Goal: Book appointment/travel/reservation

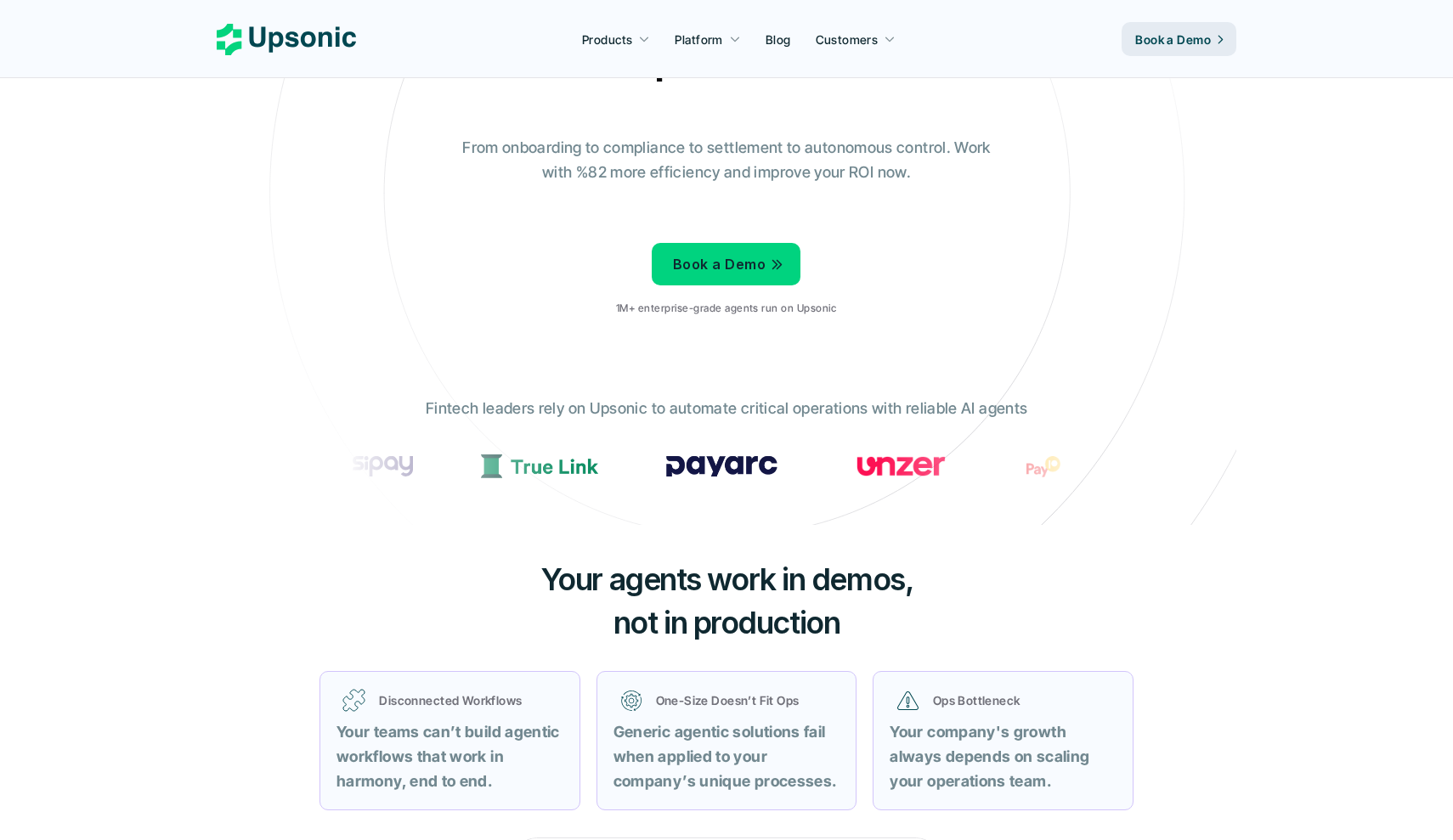
scroll to position [160, 0]
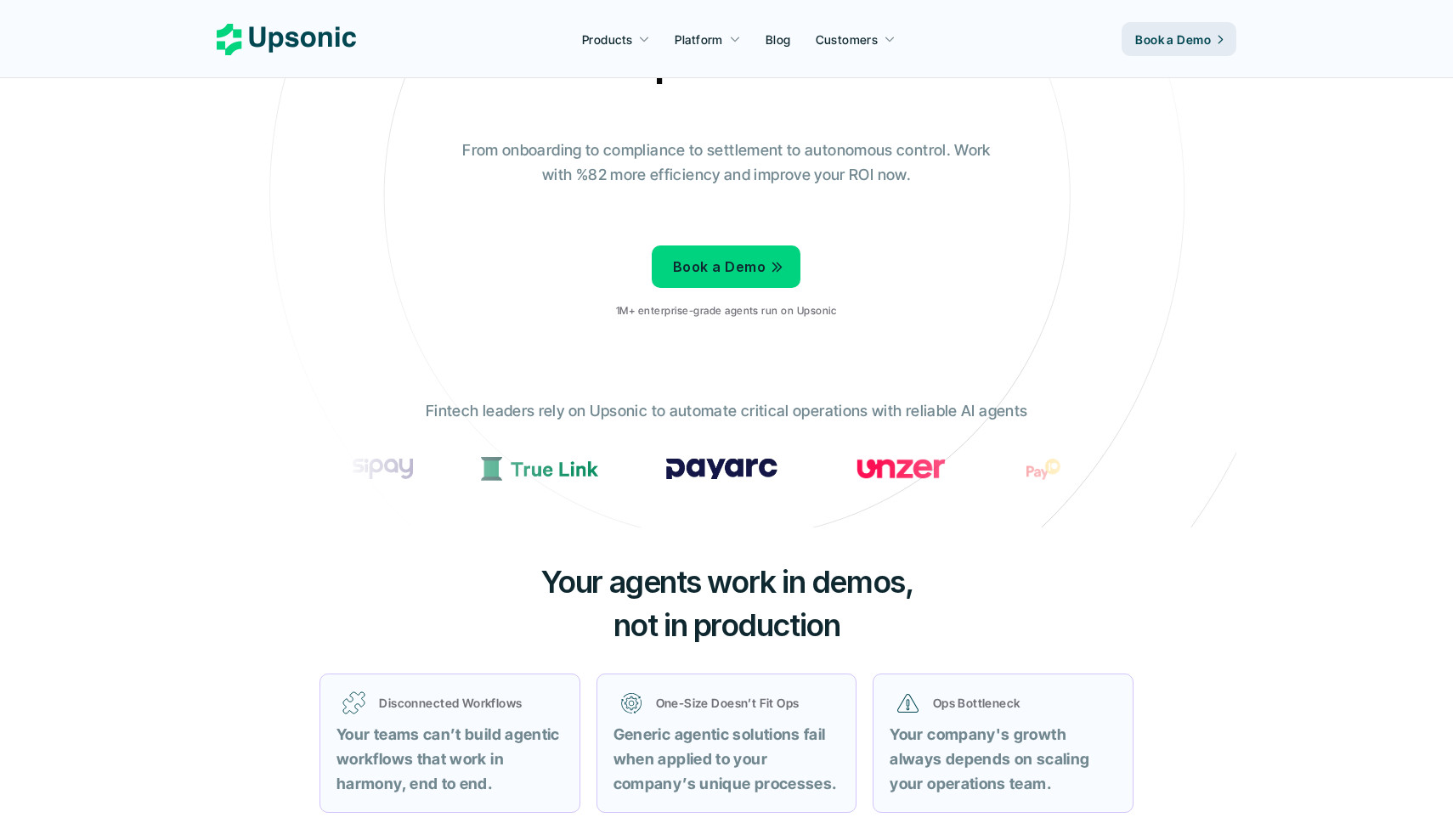
click at [747, 260] on p "Book a Demo" at bounding box center [719, 266] width 92 height 24
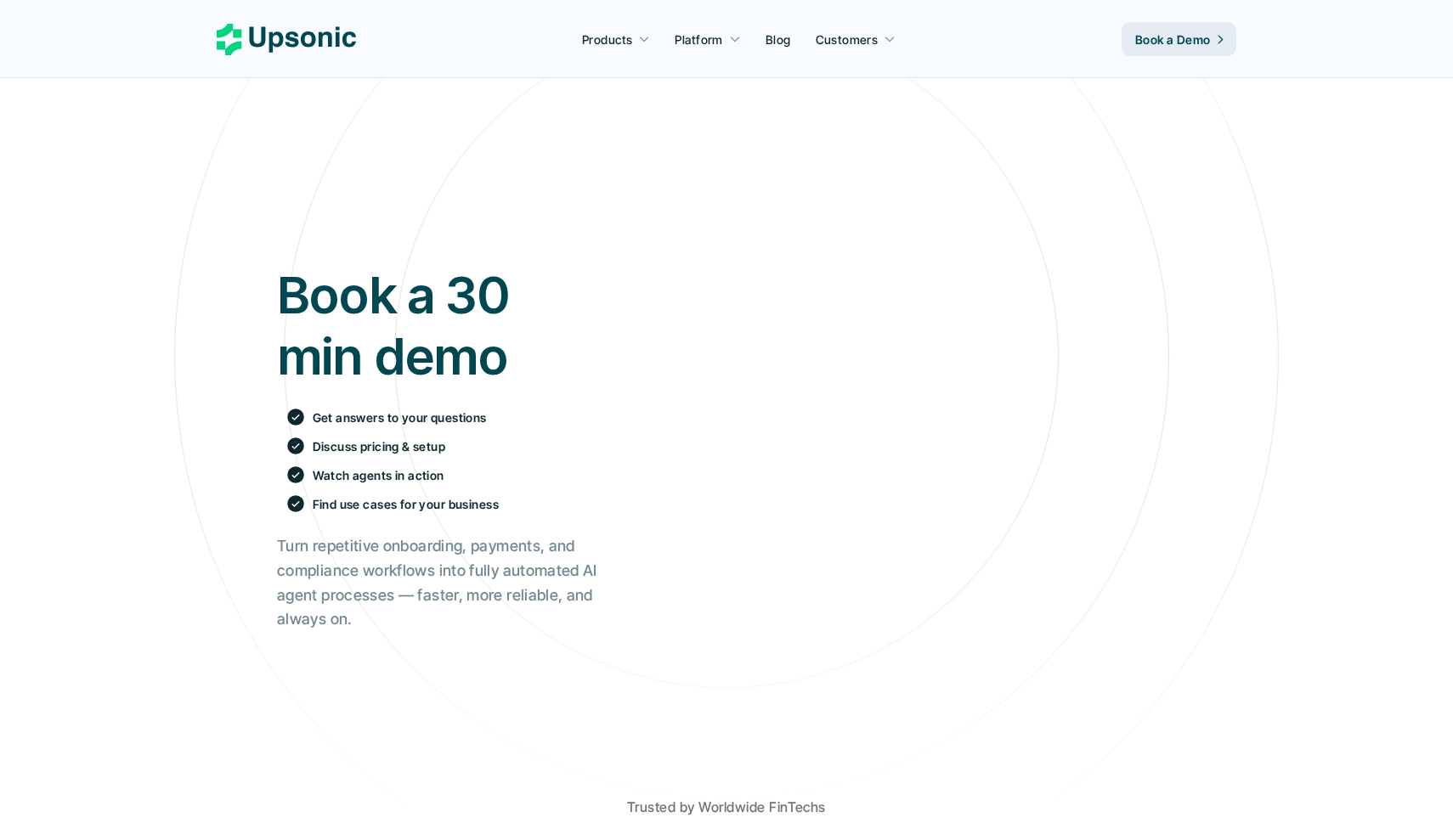
click at [1186, 41] on p "Book a Demo" at bounding box center [1173, 39] width 76 height 18
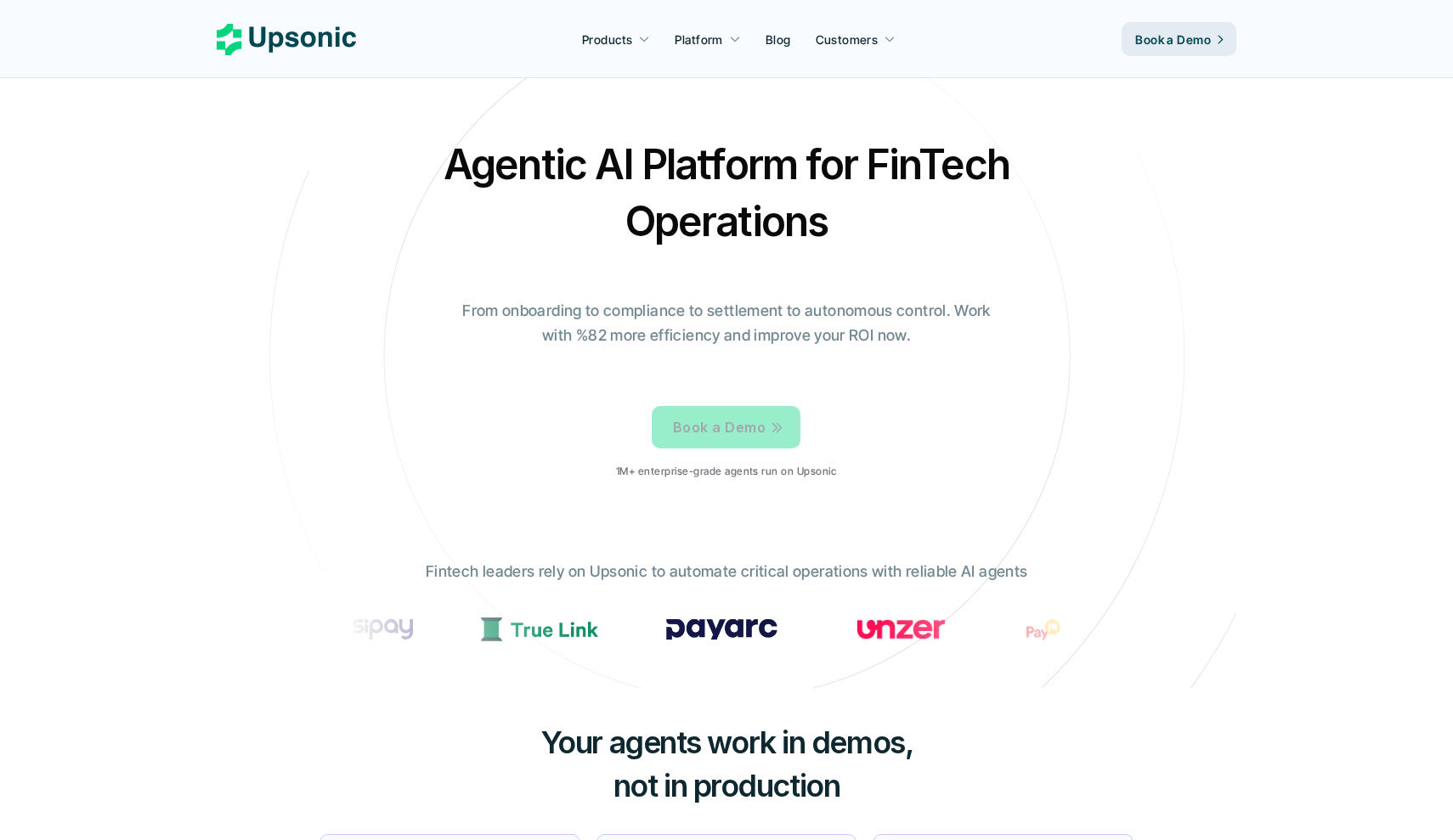
click at [725, 442] on link "Book a Demo" at bounding box center [726, 428] width 149 height 43
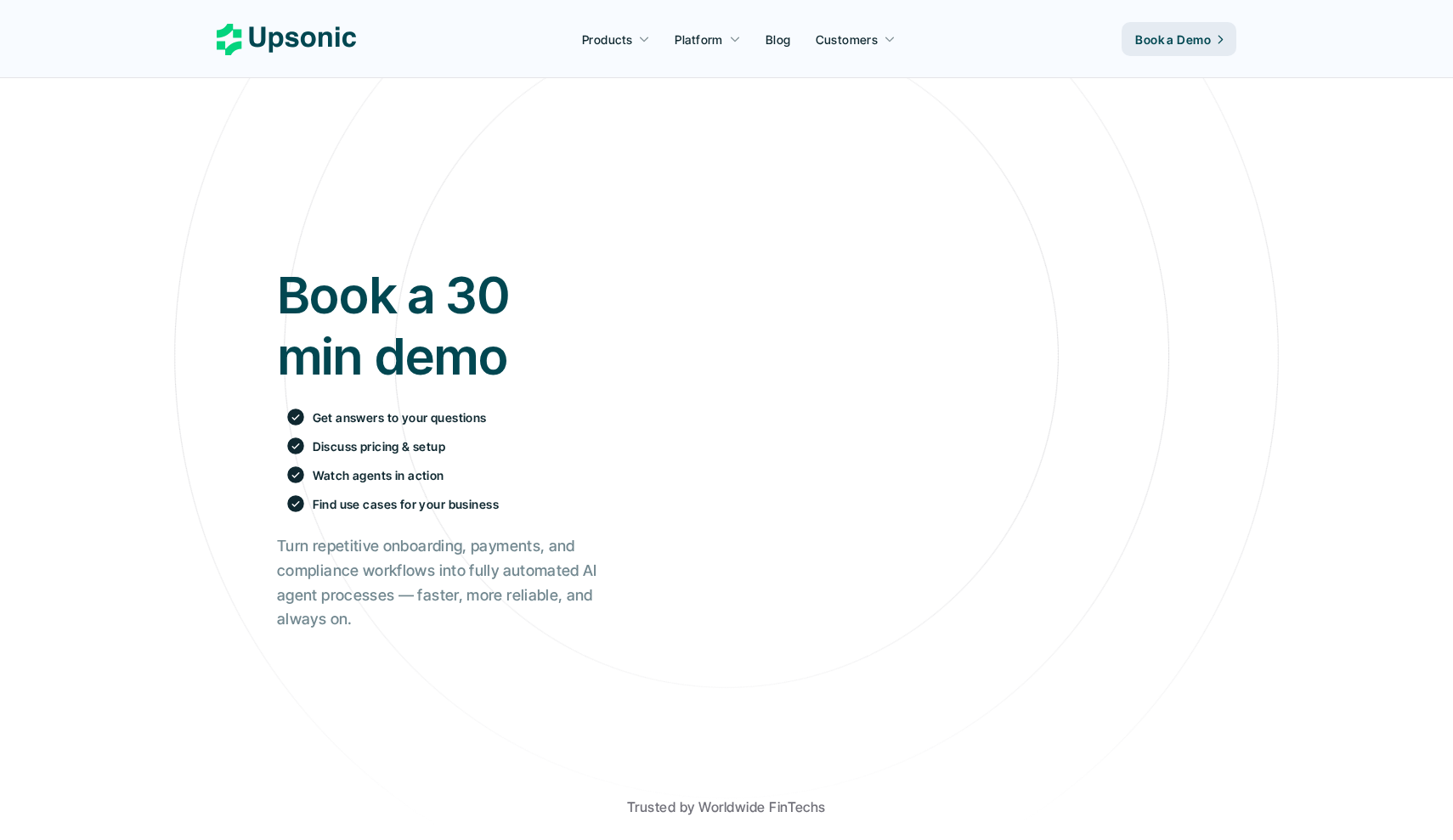
click at [438, 523] on div "Book a 30 min demo Get answers to your questions Discuss pricing & setup Watch …" at bounding box center [437, 448] width 320 height 368
